Goal: Transaction & Acquisition: Purchase product/service

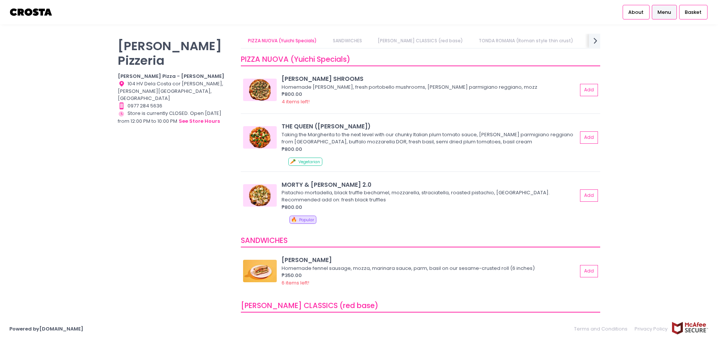
click at [178, 128] on div "[PERSON_NAME] Pizzeria [PERSON_NAME] Pizza - [PERSON_NAME] Location Created wit…" at bounding box center [174, 167] width 123 height 266
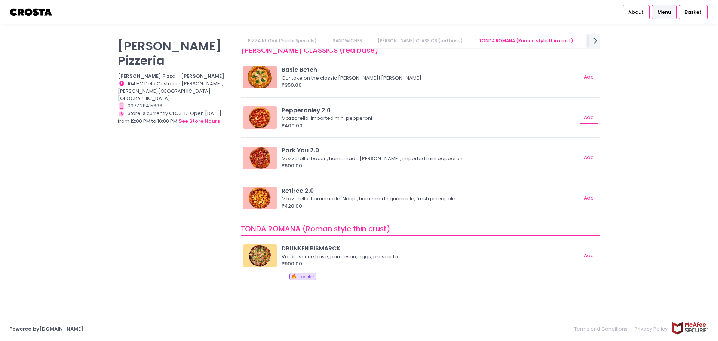
scroll to position [0, 13]
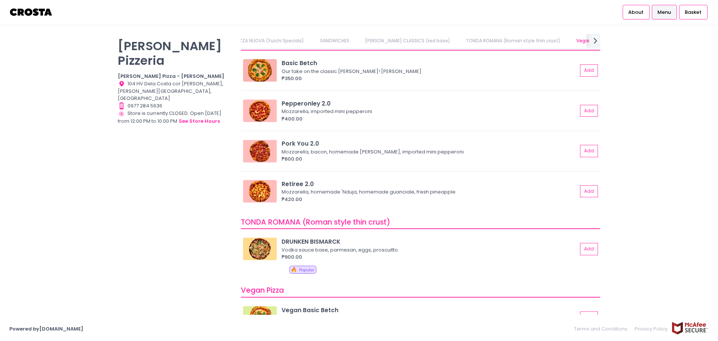
click at [290, 39] on link "PIZZA NUOVA (Yuichi Specials)" at bounding box center [269, 41] width 83 height 14
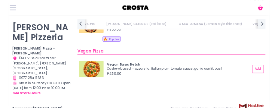
scroll to position [449, 0]
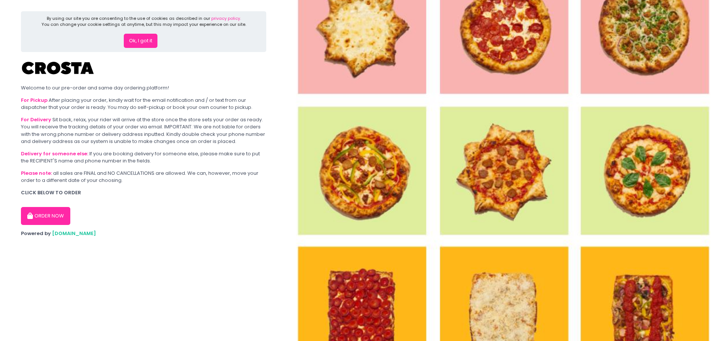
click at [59, 212] on button "ORDER NOW" at bounding box center [45, 216] width 49 height 18
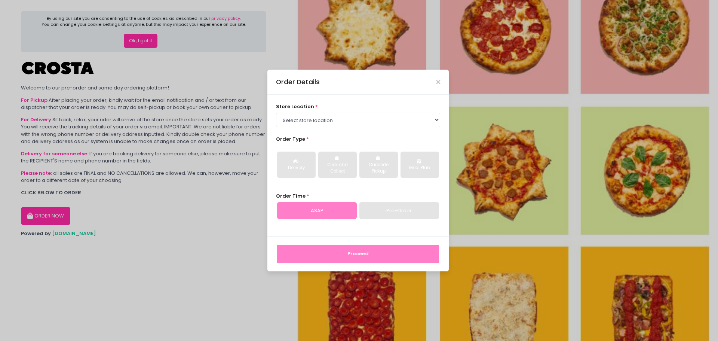
click at [379, 111] on div "store location * Select store location [PERSON_NAME] Pizza - [PERSON_NAME] Pizz…" at bounding box center [358, 115] width 165 height 24
click at [380, 120] on select "Select store location [PERSON_NAME] Pizza - [PERSON_NAME] Pizza - [GEOGRAPHIC_D…" at bounding box center [358, 120] width 165 height 14
select select "5fabb2e53664a8677beaeb89"
click at [276, 113] on select "Select store location [PERSON_NAME] Pizza - [PERSON_NAME] Pizza - [GEOGRAPHIC_D…" at bounding box center [358, 120] width 165 height 14
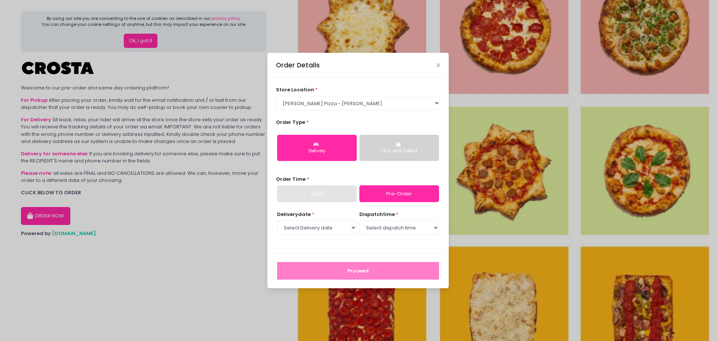
click at [337, 195] on div "ASAP" at bounding box center [317, 193] width 80 height 17
click at [349, 232] on select "Select Delivery date [DATE] [DATE] [DATE] [DATE] [DATE] [DATE]" at bounding box center [317, 227] width 80 height 14
select select "[DATE]"
click at [277, 220] on select "Select Delivery date [DATE] [DATE] [DATE] [DATE] [DATE] [DATE]" at bounding box center [317, 227] width 80 height 14
drag, startPoint x: 374, startPoint y: 236, endPoint x: 387, endPoint y: 228, distance: 15.7
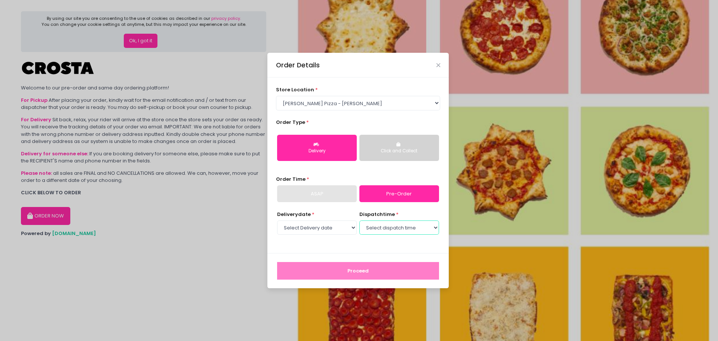
click at [387, 228] on select "Select dispatch time 12:00 PM - 12:30 PM 12:30 PM - 01:00 PM 01:00 PM - 01:30 P…" at bounding box center [400, 227] width 80 height 14
select select "12:00"
click at [360, 220] on select "Select dispatch time 12:00 PM - 12:30 PM 12:30 PM - 01:00 PM 01:00 PM - 01:30 P…" at bounding box center [400, 227] width 80 height 14
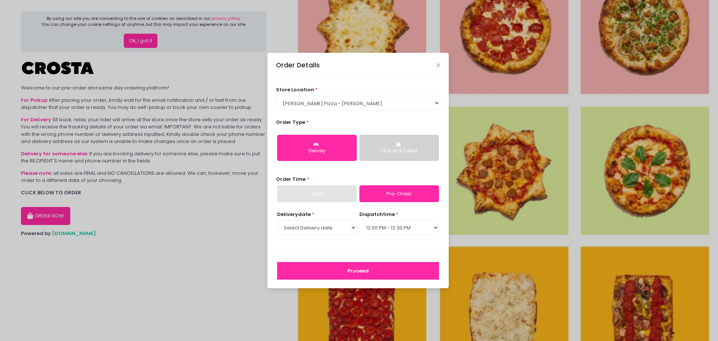
click at [382, 152] on div "Click and Collect" at bounding box center [399, 151] width 69 height 7
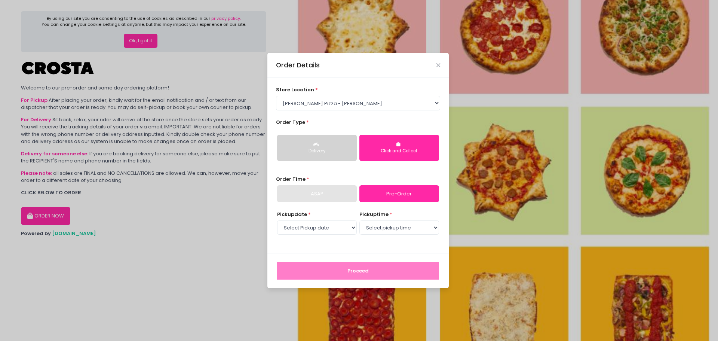
click at [343, 153] on div "Delivery" at bounding box center [316, 151] width 69 height 7
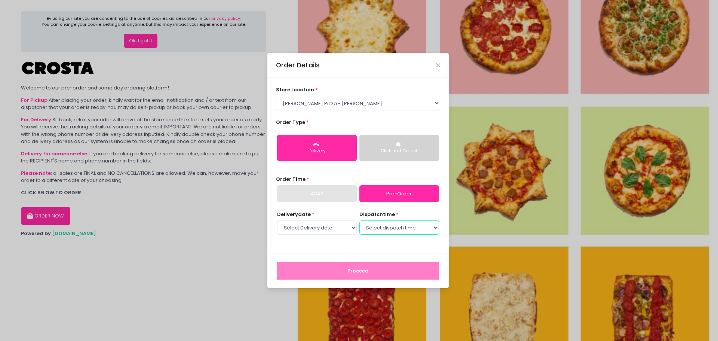
click at [402, 223] on select "Select dispatch time 12:00 PM - 12:30 PM 12:30 PM - 01:00 PM 01:00 PM - 01:30 P…" at bounding box center [400, 227] width 80 height 14
select select "12:00"
click at [360, 220] on select "Select dispatch time 12:00 PM - 12:30 PM 12:30 PM - 01:00 PM 01:00 PM - 01:30 P…" at bounding box center [400, 227] width 80 height 14
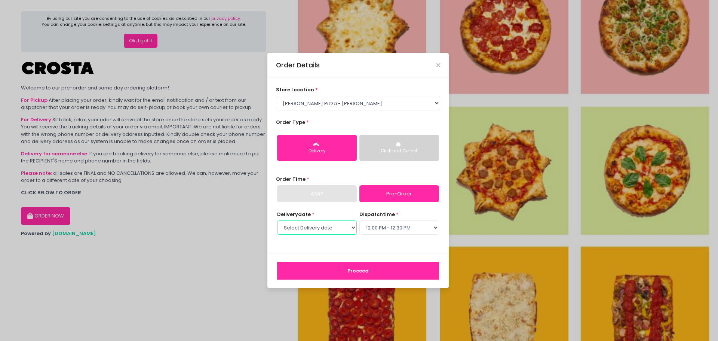
click at [325, 221] on select "Select Delivery date [DATE] [DATE] [DATE] [DATE] [DATE] [DATE]" at bounding box center [317, 227] width 80 height 14
click at [395, 256] on div "Proceed" at bounding box center [357, 270] width 181 height 35
click at [401, 273] on button "Proceed" at bounding box center [358, 271] width 162 height 18
